Goal: Information Seeking & Learning: Check status

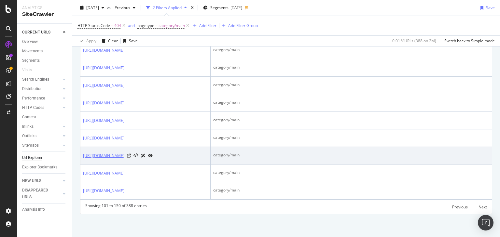
scroll to position [1374, 0]
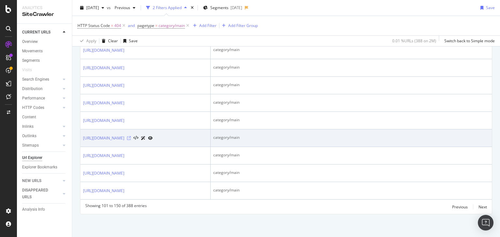
click at [131, 140] on icon at bounding box center [129, 138] width 4 height 4
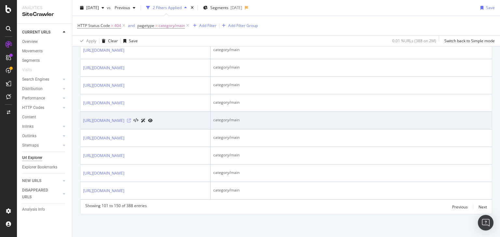
click at [131, 123] on icon at bounding box center [129, 121] width 4 height 4
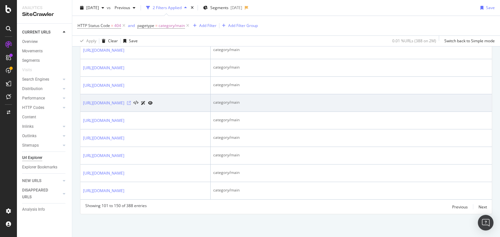
click at [131, 105] on icon at bounding box center [129, 103] width 4 height 4
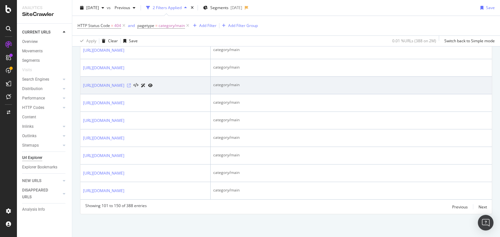
click at [131, 88] on icon at bounding box center [129, 86] width 4 height 4
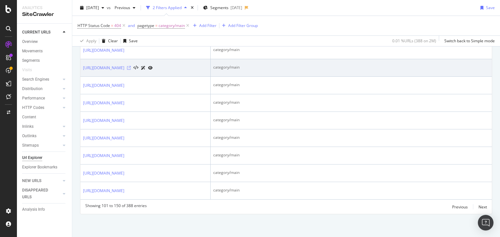
click at [131, 70] on icon at bounding box center [129, 68] width 4 height 4
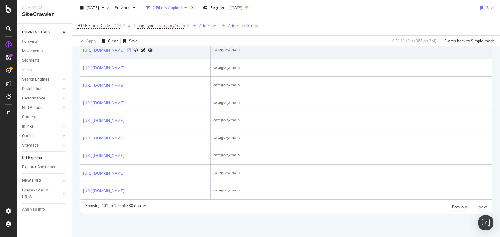
click at [131, 52] on icon at bounding box center [129, 51] width 4 height 4
click at [124, 54] on link "https://www.bestbuy.com/site/clp/clp-computers-tablets/pcmcat1524254099728.c?id…" at bounding box center [103, 50] width 41 height 7
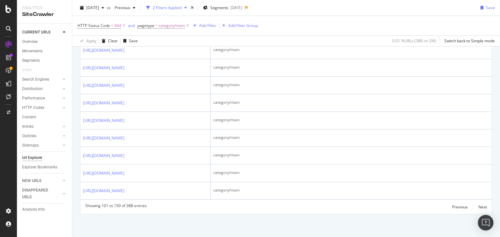
click at [131, 35] on icon at bounding box center [129, 33] width 4 height 4
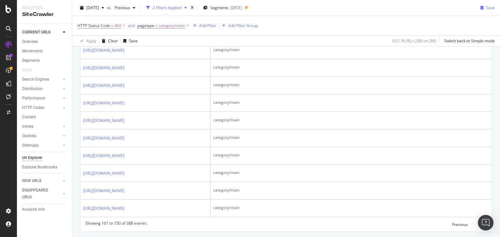
scroll to position [853, 0]
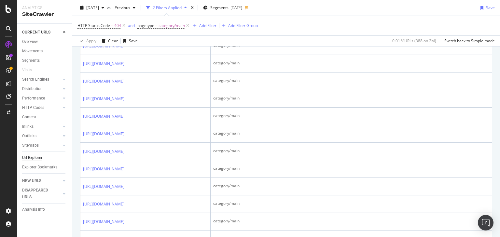
scroll to position [801, 0]
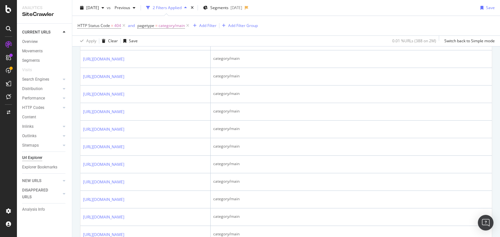
scroll to position [723, 0]
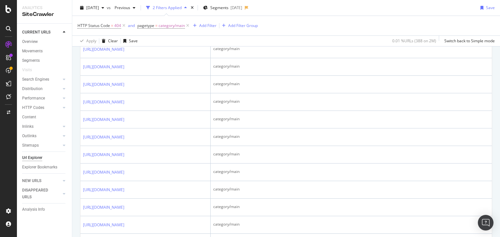
scroll to position [671, 0]
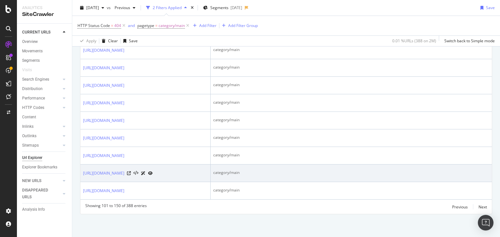
scroll to position [1452, 0]
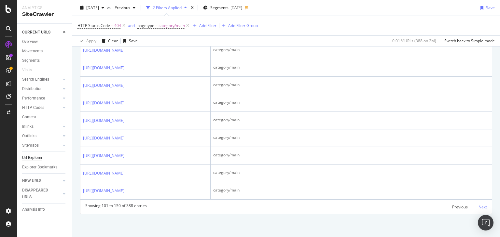
click at [479, 205] on div "Next" at bounding box center [483, 207] width 8 height 6
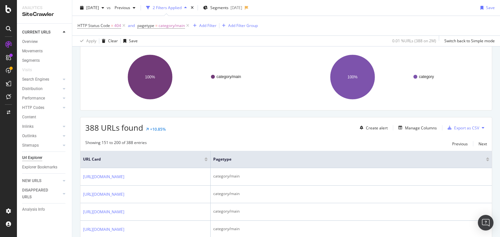
scroll to position [1433, 0]
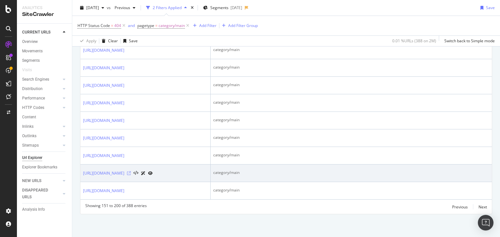
click at [131, 172] on icon at bounding box center [129, 174] width 4 height 4
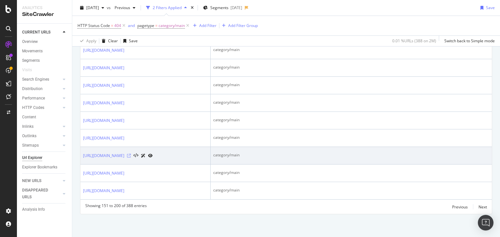
click at [131, 154] on icon at bounding box center [129, 156] width 4 height 4
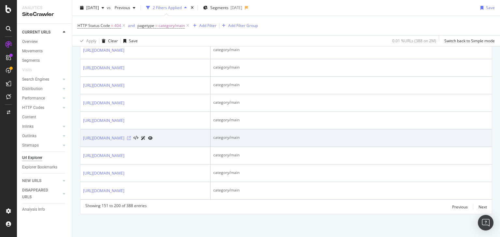
click at [131, 136] on icon at bounding box center [129, 138] width 4 height 4
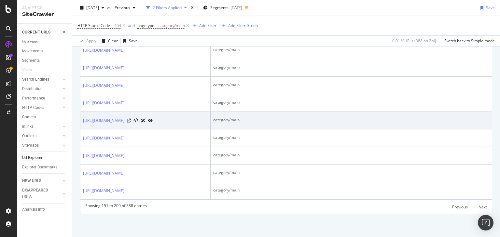
click at [153, 117] on div at bounding box center [140, 120] width 26 height 7
click at [131, 119] on icon at bounding box center [129, 121] width 4 height 4
click at [124, 118] on link "[URL][DOMAIN_NAME]" at bounding box center [103, 121] width 41 height 7
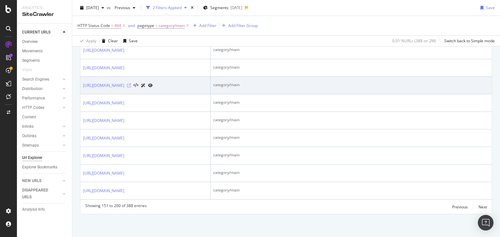
click at [131, 84] on icon at bounding box center [129, 86] width 4 height 4
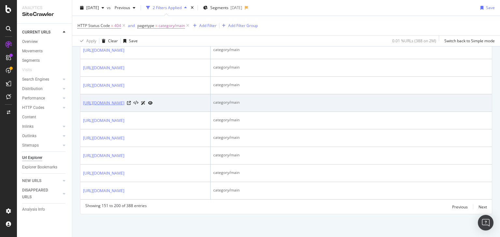
click at [124, 101] on link "https://www.bestbuy.com/site/appliance-parts-accessories/microwave-accessories/…" at bounding box center [103, 103] width 41 height 7
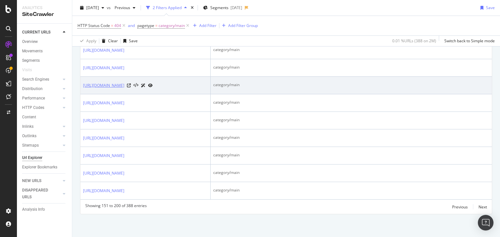
click at [124, 82] on link "https://www.bestbuy.com/site/gardening/sprinkler-irrigation-controls/pcmcat1477…" at bounding box center [103, 85] width 41 height 7
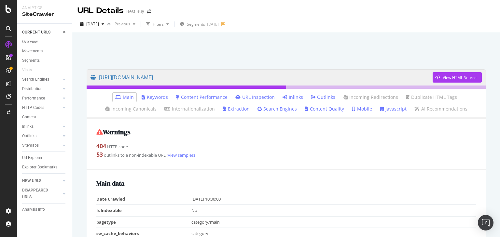
click at [294, 98] on link "Inlinks" at bounding box center [293, 97] width 21 height 7
click at [289, 96] on link "Inlinks" at bounding box center [293, 97] width 21 height 7
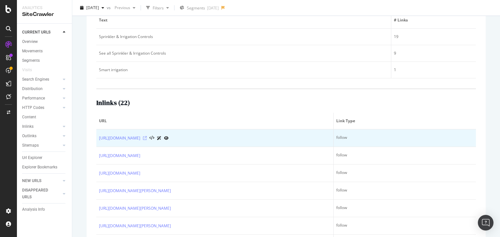
click at [147, 138] on icon at bounding box center [145, 138] width 4 height 4
